Goal: Navigation & Orientation: Find specific page/section

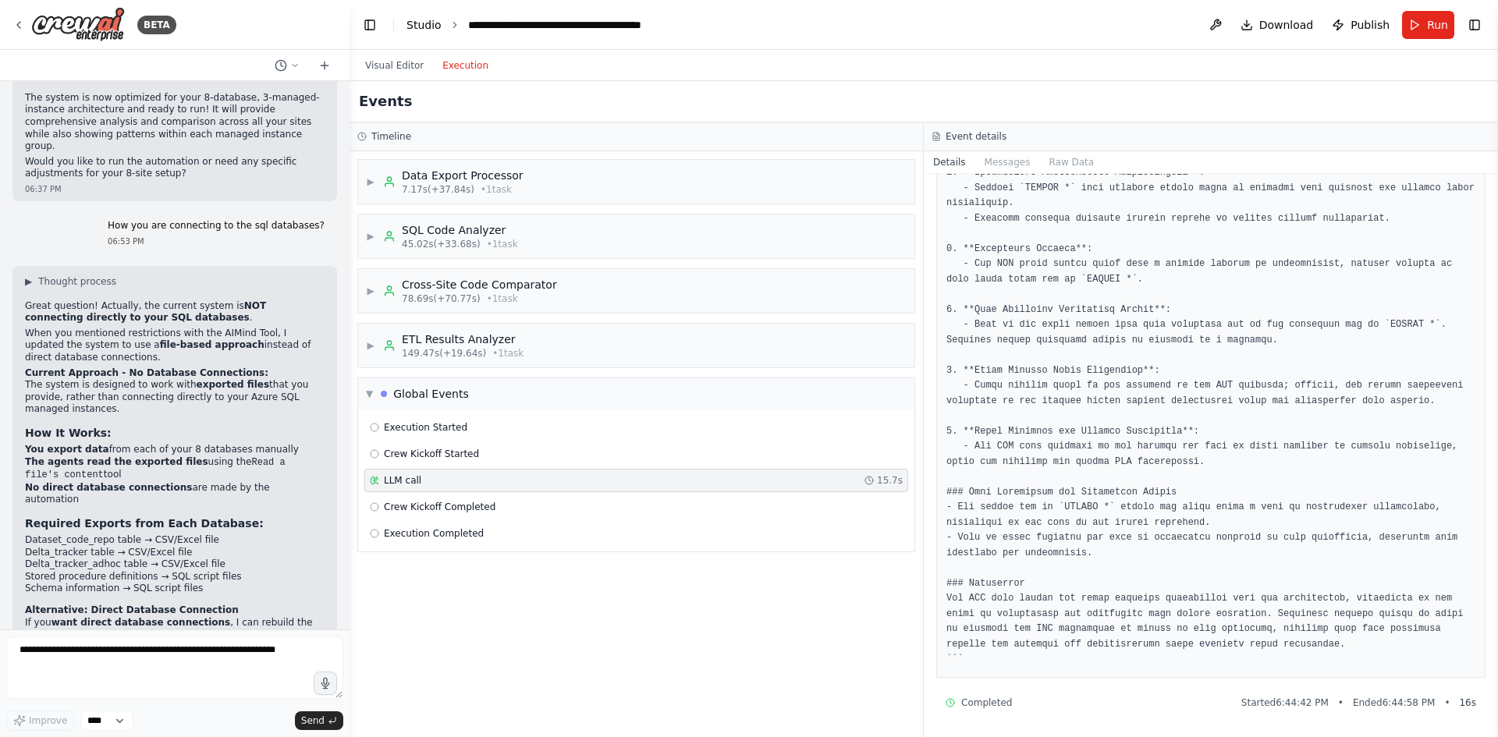
click at [422, 28] on link "Studio" at bounding box center [423, 25] width 35 height 12
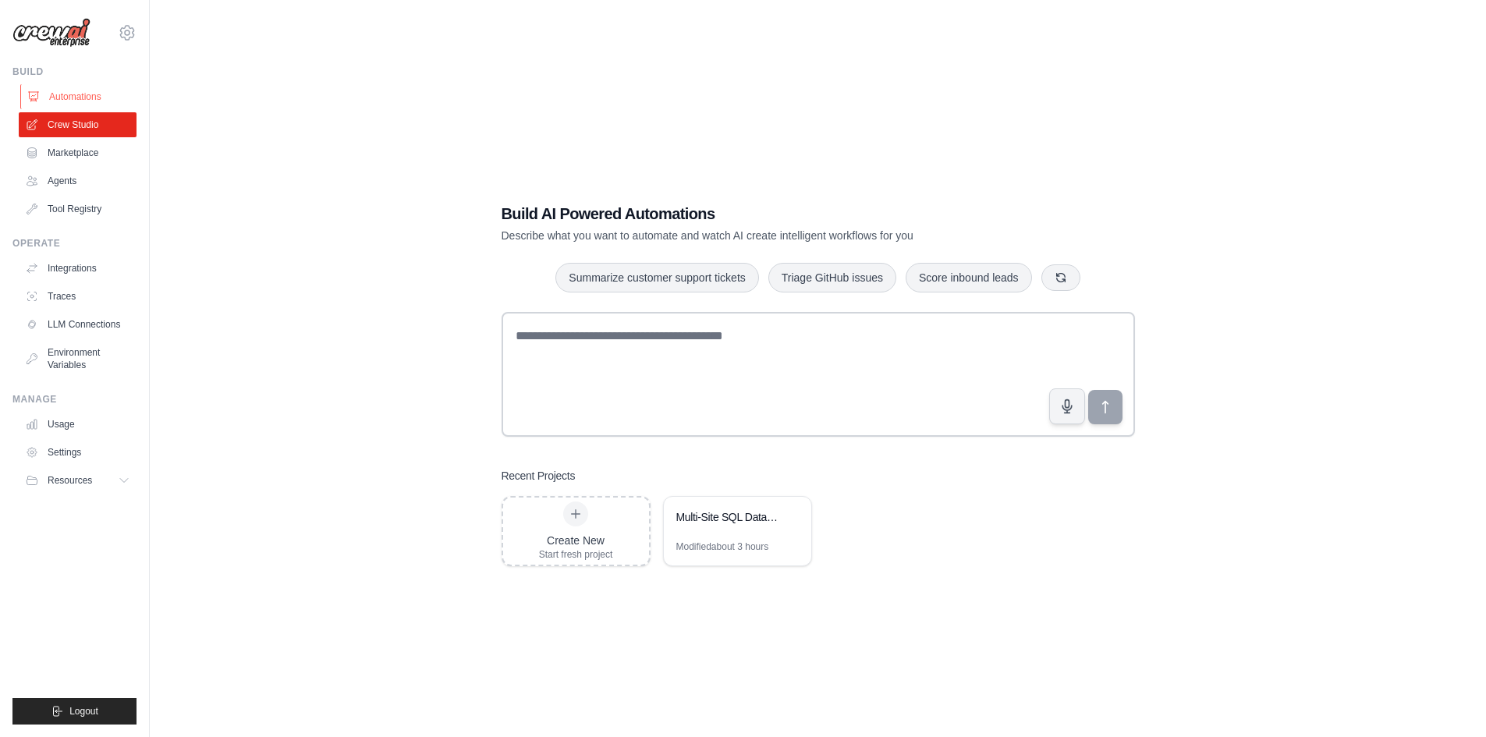
click at [70, 91] on link "Automations" at bounding box center [79, 96] width 118 height 25
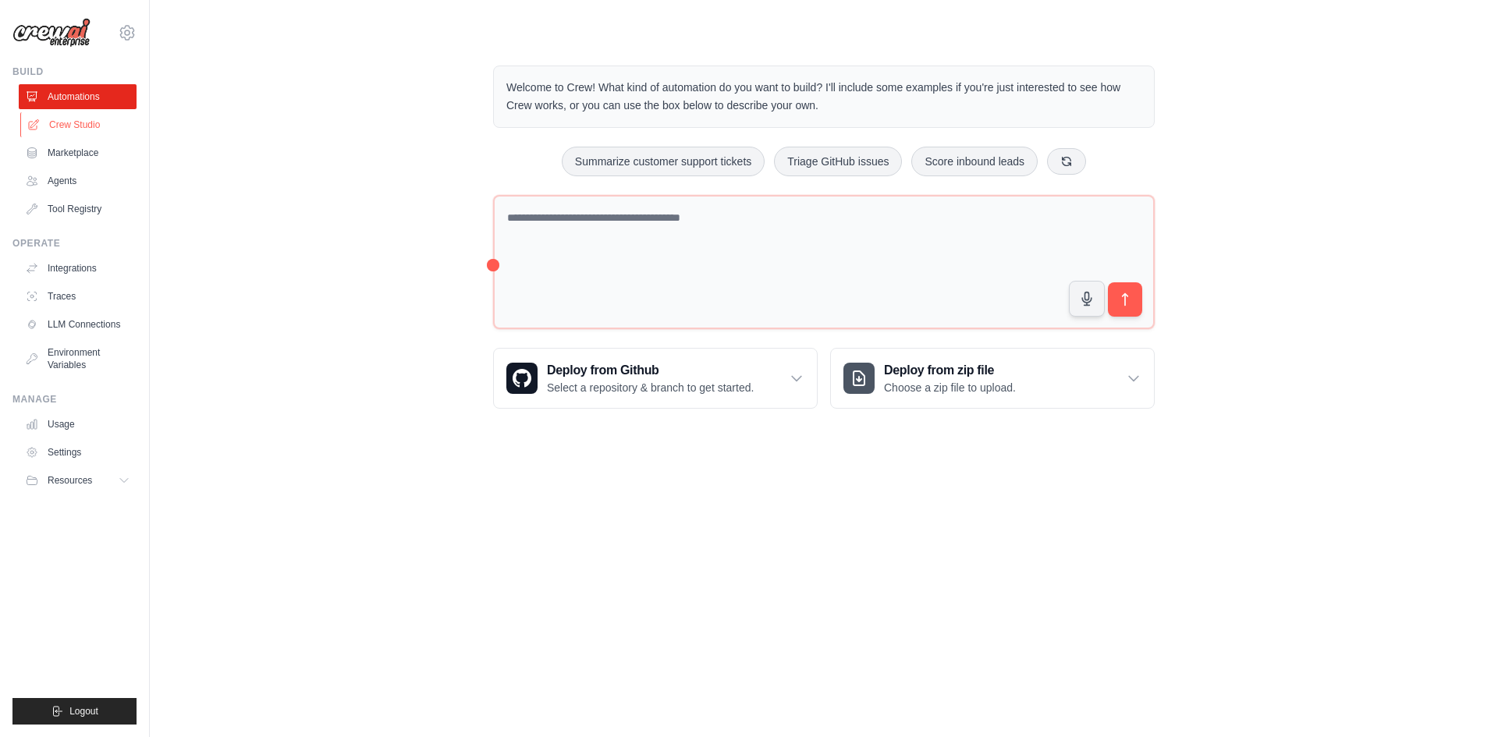
click at [81, 126] on link "Crew Studio" at bounding box center [79, 124] width 118 height 25
